Goal: Task Accomplishment & Management: Use online tool/utility

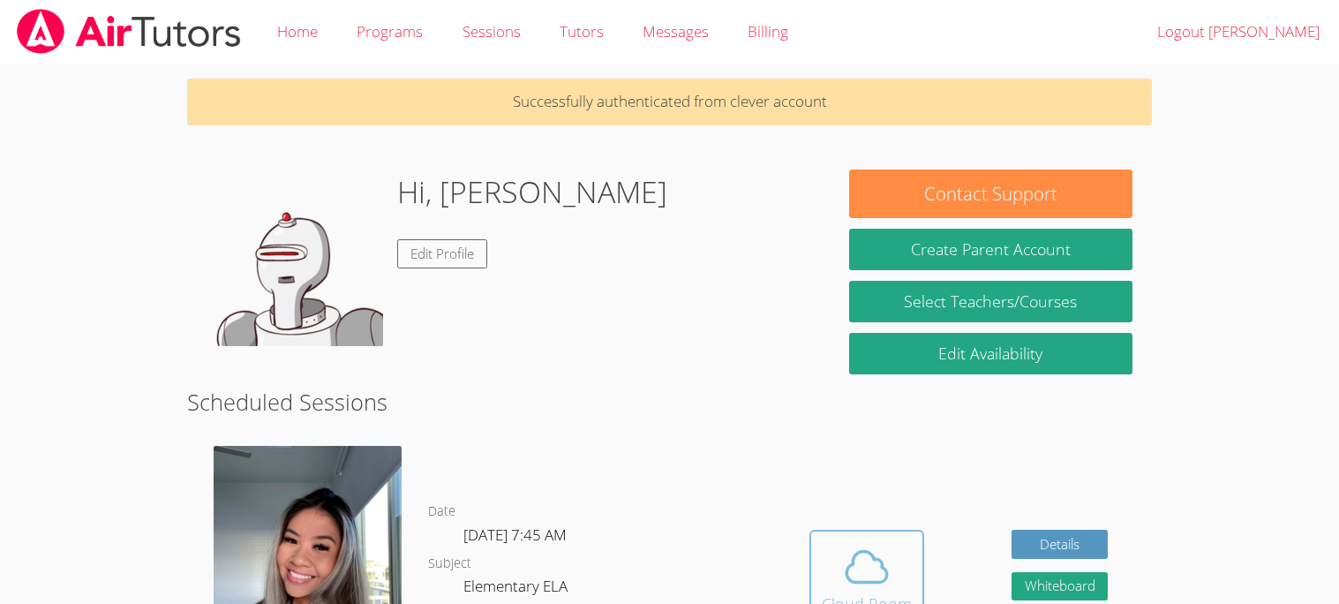
click at [843, 533] on button "Cloud Room" at bounding box center [866, 579] width 115 height 99
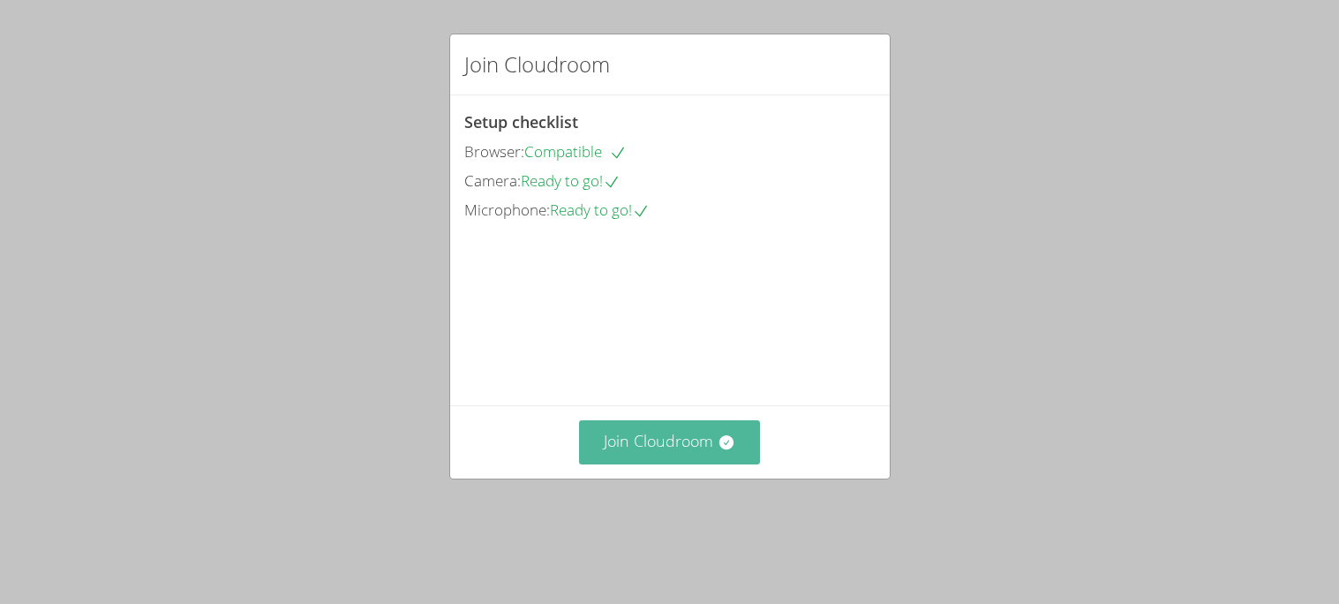
click at [694, 457] on button "Join Cloudroom" at bounding box center [669, 441] width 181 height 43
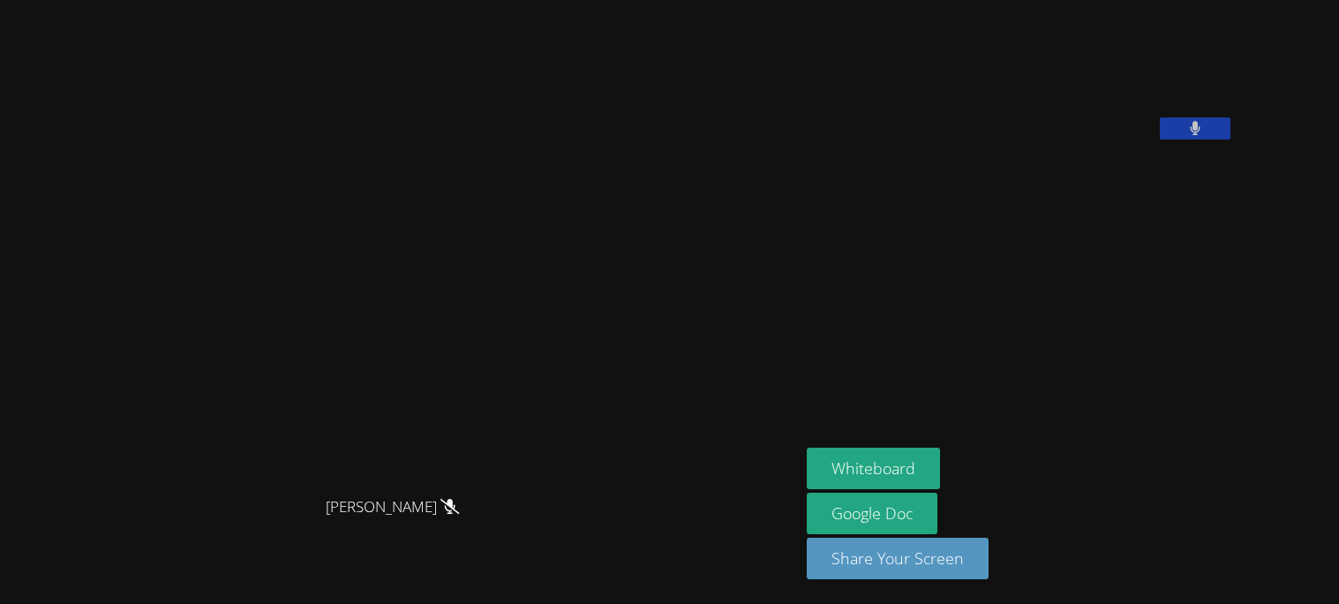
click at [532, 449] on video at bounding box center [399, 267] width 265 height 442
click at [940, 461] on button "Whiteboard" at bounding box center [873, 468] width 133 height 41
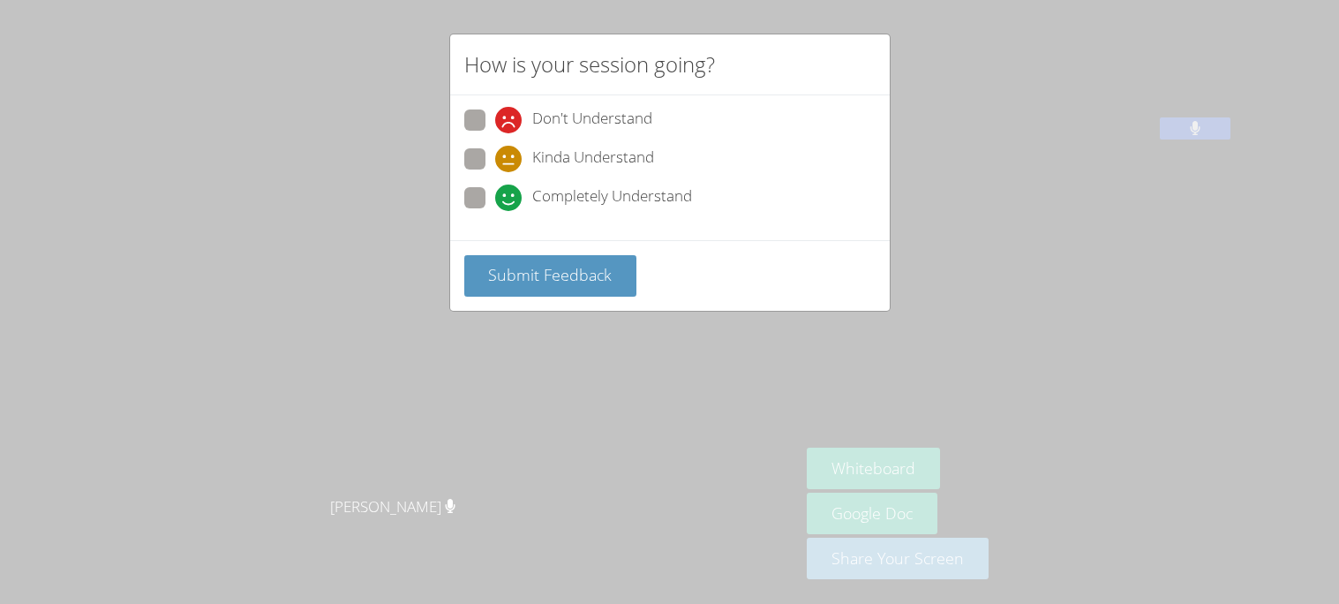
click at [468, 207] on label "Completely Understand" at bounding box center [578, 199] width 228 height 24
click at [495, 202] on input "Completely Understand" at bounding box center [502, 194] width 15 height 15
radio input "true"
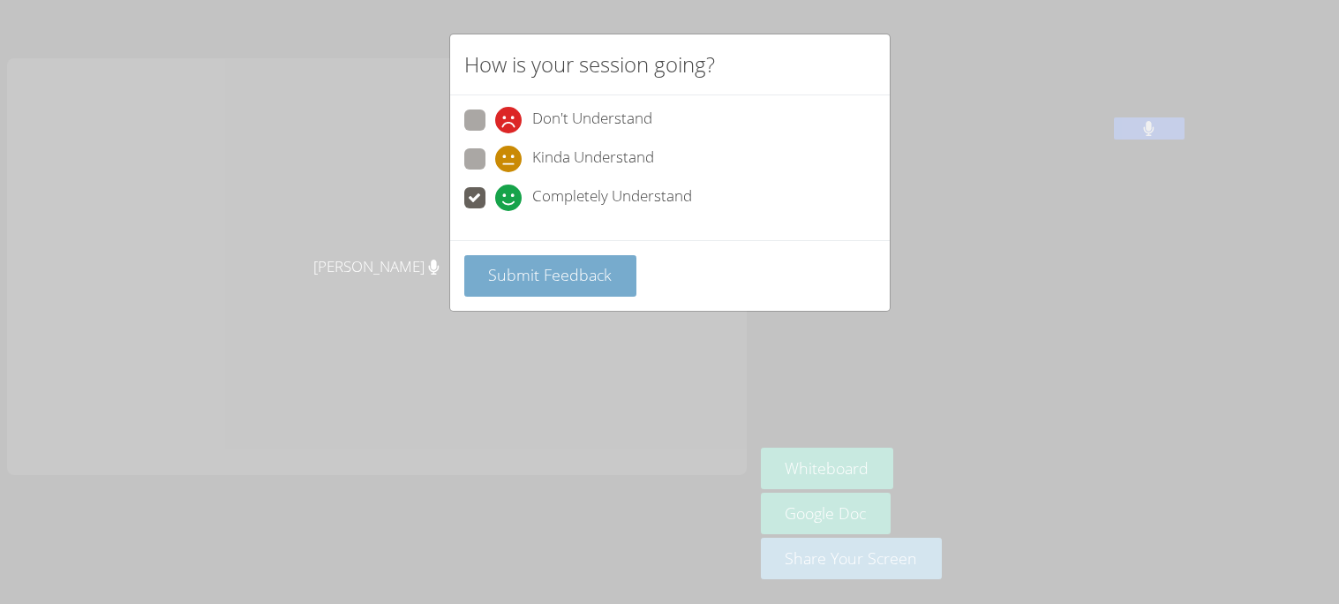
click at [549, 264] on span "Submit Feedback" at bounding box center [550, 274] width 124 height 21
